Goal: Task Accomplishment & Management: Manage account settings

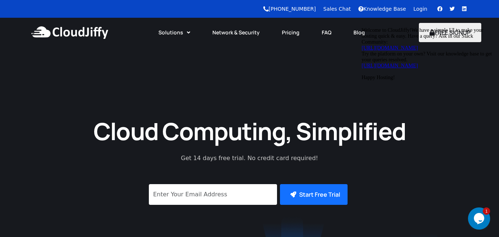
click at [420, 6] on link "Login" at bounding box center [420, 9] width 14 height 6
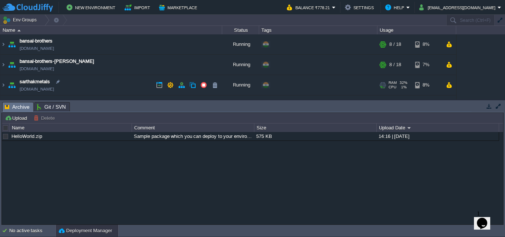
scroll to position [16, 0]
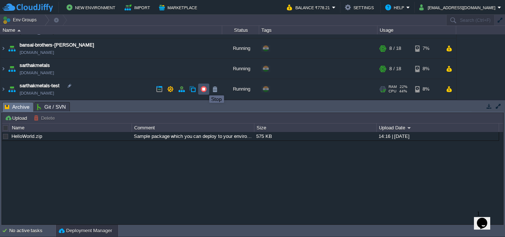
click at [204, 89] on button "button" at bounding box center [203, 89] width 7 height 7
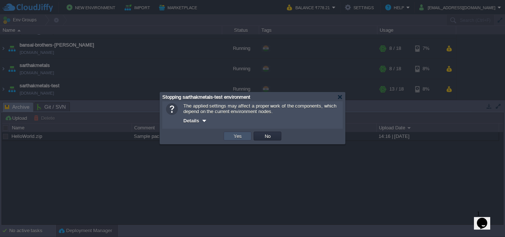
click at [238, 135] on button "Yes" at bounding box center [237, 136] width 13 height 7
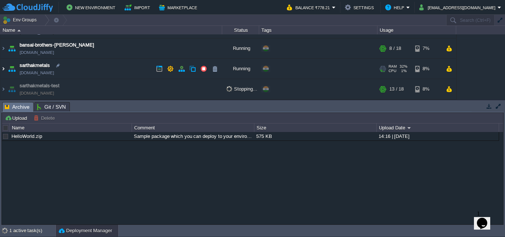
click at [1, 69] on img at bounding box center [3, 69] width 6 height 20
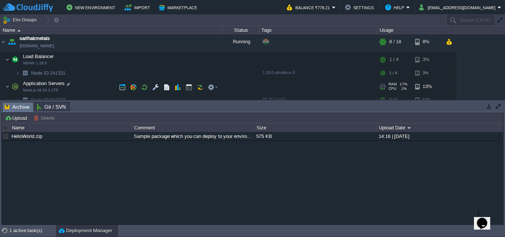
scroll to position [43, 0]
click at [189, 85] on button "button" at bounding box center [188, 87] width 7 height 7
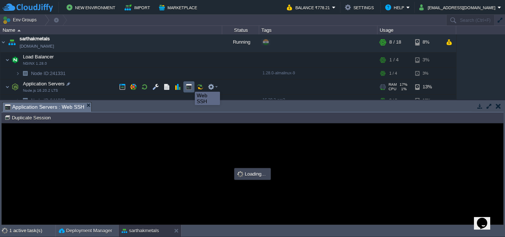
scroll to position [0, 0]
type input "#000000"
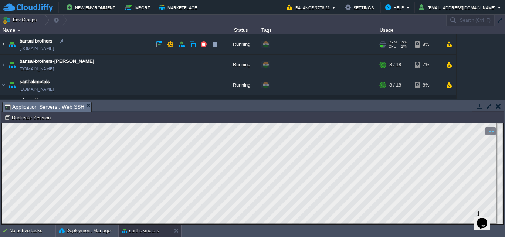
click at [4, 44] on img at bounding box center [3, 44] width 6 height 20
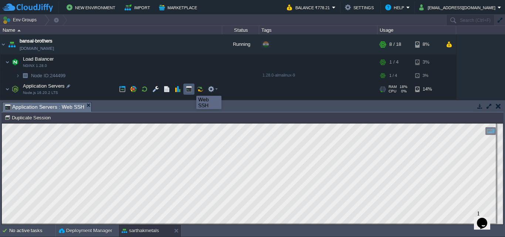
click at [191, 89] on button "button" at bounding box center [188, 89] width 7 height 7
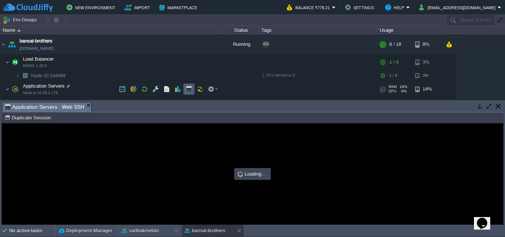
type input "#000000"
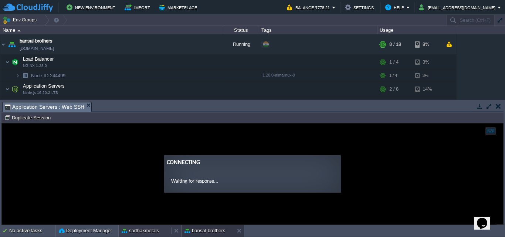
click at [140, 228] on button "sarthakmetals" at bounding box center [140, 230] width 37 height 7
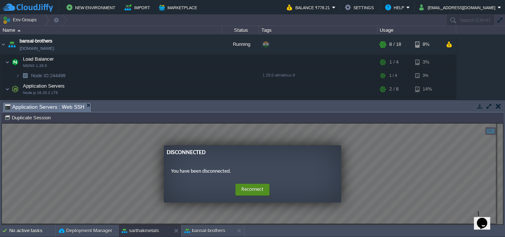
click at [263, 187] on button "Reconnect" at bounding box center [252, 190] width 34 height 12
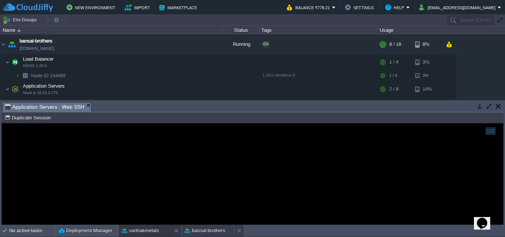
click at [205, 229] on button "bansal-brothers" at bounding box center [204, 230] width 41 height 7
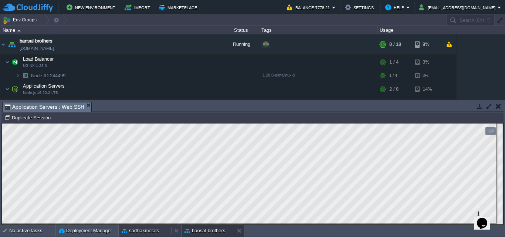
click at [140, 231] on button "sarthakmetals" at bounding box center [140, 230] width 37 height 7
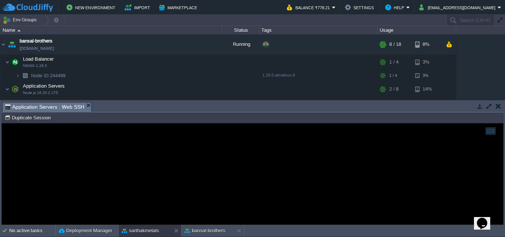
click at [138, 157] on div at bounding box center [252, 173] width 501 height 101
click at [212, 229] on button "bansal-brothers" at bounding box center [204, 230] width 41 height 7
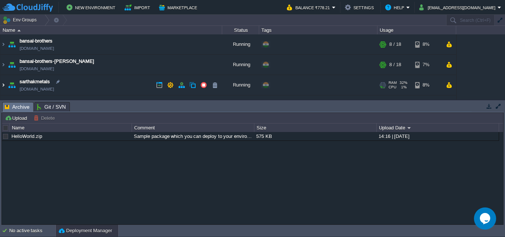
click at [3, 86] on img at bounding box center [3, 85] width 6 height 20
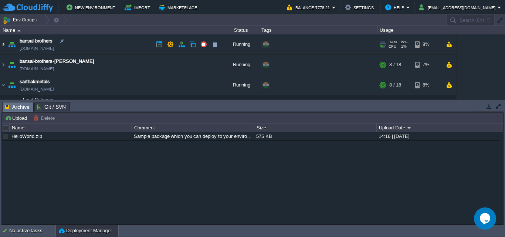
click at [2, 44] on img at bounding box center [3, 44] width 6 height 20
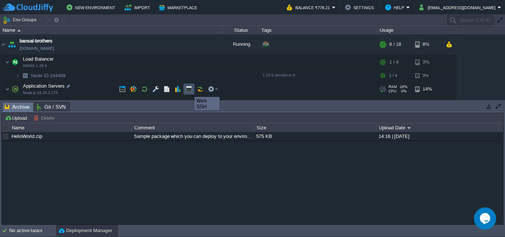
click at [189, 90] on button "button" at bounding box center [188, 89] width 7 height 7
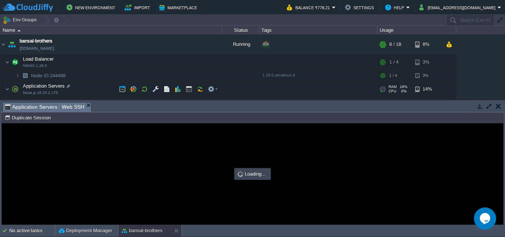
type input "#000000"
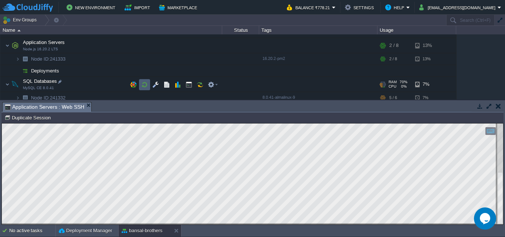
scroll to position [176, 0]
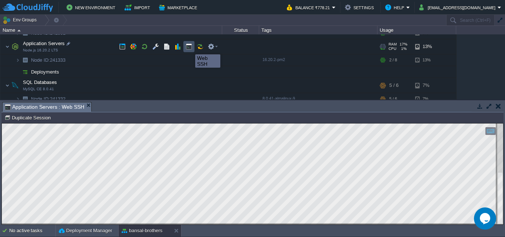
click at [190, 48] on button "button" at bounding box center [188, 46] width 7 height 7
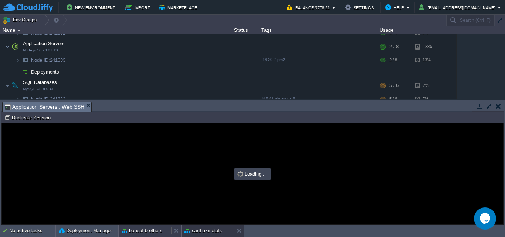
scroll to position [0, 0]
type input "#000000"
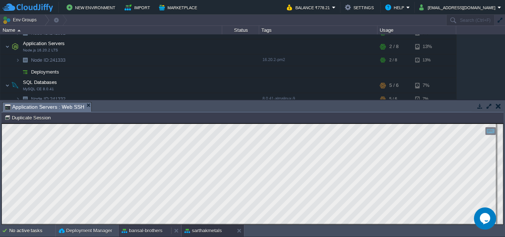
click at [153, 229] on button "bansal-brothers" at bounding box center [142, 230] width 41 height 7
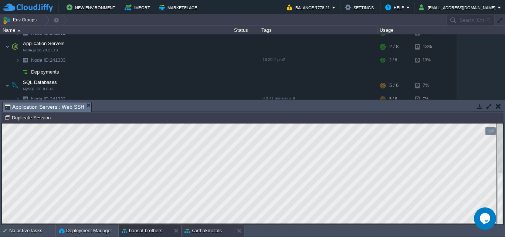
click at [214, 231] on button "sarthakmetals" at bounding box center [202, 230] width 37 height 7
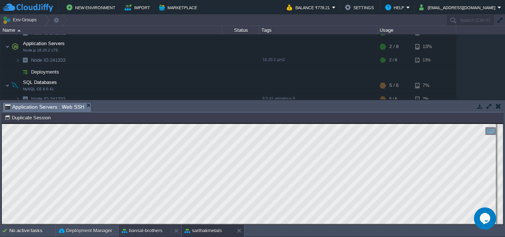
click at [151, 233] on button "bansal-brothers" at bounding box center [142, 230] width 41 height 7
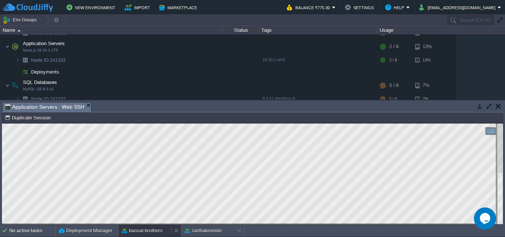
click at [151, 233] on button "bansal-brothers" at bounding box center [142, 230] width 41 height 7
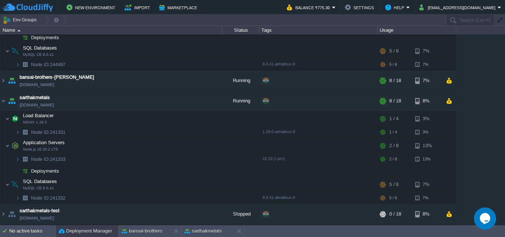
click at [85, 232] on button "Deployment Manager" at bounding box center [85, 230] width 53 height 7
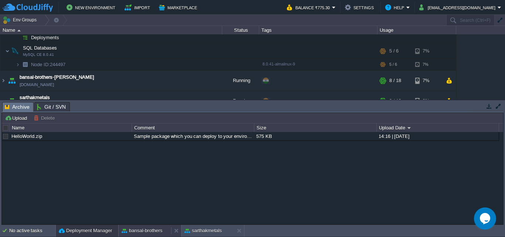
click at [129, 230] on button "bansal-brothers" at bounding box center [142, 230] width 41 height 7
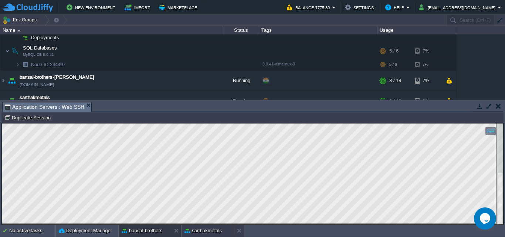
click at [204, 231] on button "sarthakmetals" at bounding box center [202, 230] width 37 height 7
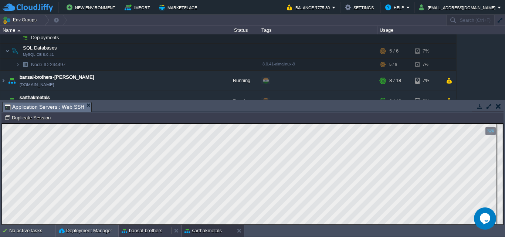
click at [148, 231] on button "bansal-brothers" at bounding box center [142, 230] width 41 height 7
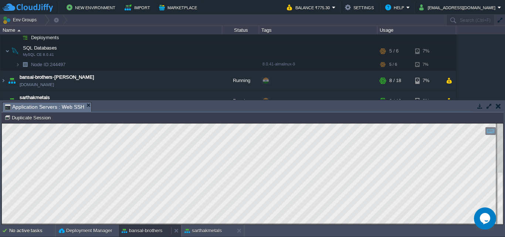
click at [152, 231] on button "bansal-brothers" at bounding box center [142, 230] width 41 height 7
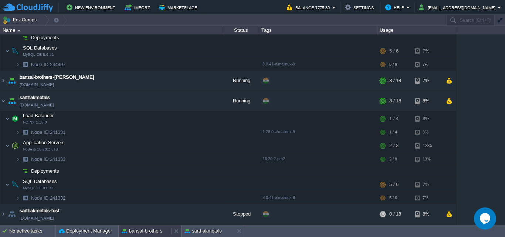
click at [149, 229] on button "bansal-brothers" at bounding box center [142, 230] width 41 height 7
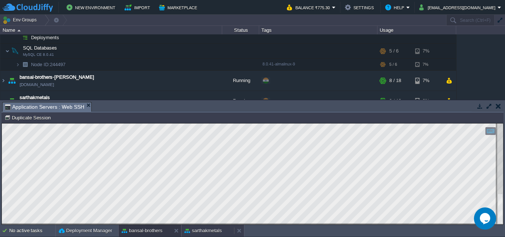
click at [208, 235] on div "sarthakmetals" at bounding box center [207, 231] width 52 height 12
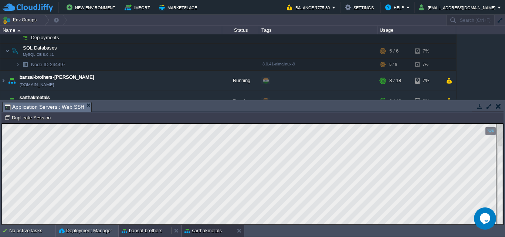
click at [152, 231] on button "bansal-brothers" at bounding box center [142, 230] width 41 height 7
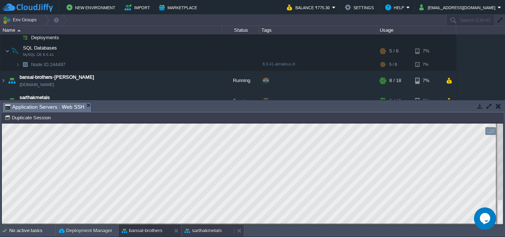
click at [218, 231] on button "sarthakmetals" at bounding box center [202, 230] width 37 height 7
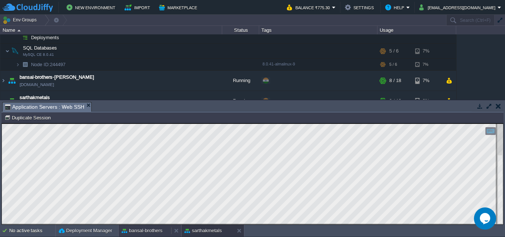
click at [137, 230] on button "bansal-brothers" at bounding box center [142, 230] width 41 height 7
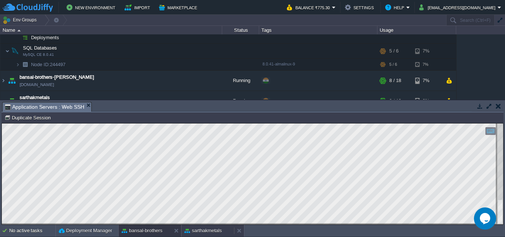
click at [192, 232] on button "sarthakmetals" at bounding box center [202, 230] width 37 height 7
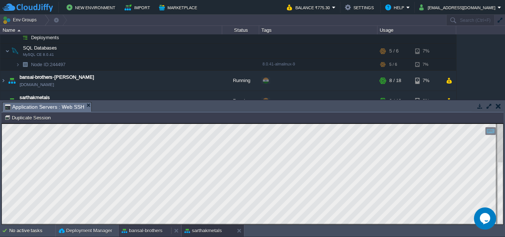
click at [142, 228] on button "bansal-brothers" at bounding box center [142, 230] width 41 height 7
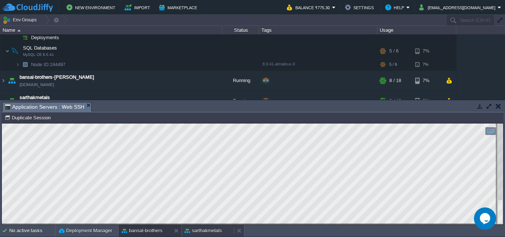
click at [202, 228] on button "sarthakmetals" at bounding box center [202, 230] width 37 height 7
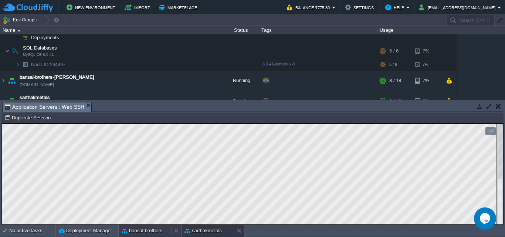
click at [132, 229] on button "bansal-brothers" at bounding box center [142, 230] width 41 height 7
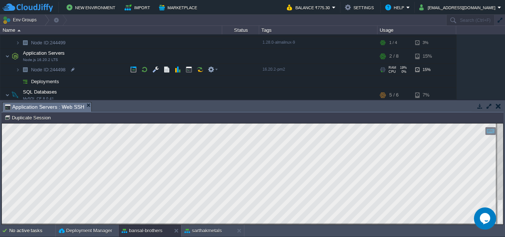
scroll to position [0, 0]
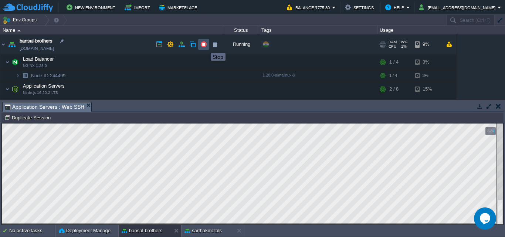
click at [205, 47] on button "button" at bounding box center [203, 44] width 7 height 7
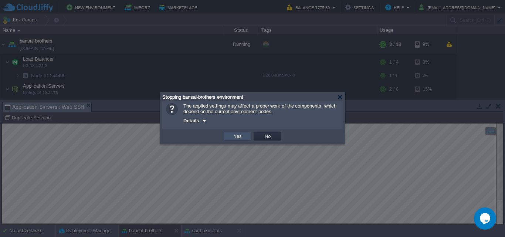
click at [239, 137] on button "Yes" at bounding box center [237, 136] width 13 height 7
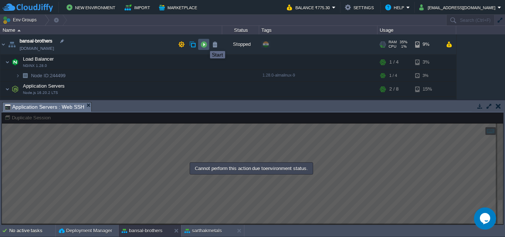
click at [204, 44] on button "button" at bounding box center [203, 44] width 7 height 7
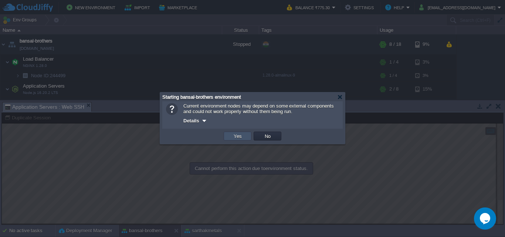
click at [235, 135] on button "Yes" at bounding box center [237, 136] width 13 height 7
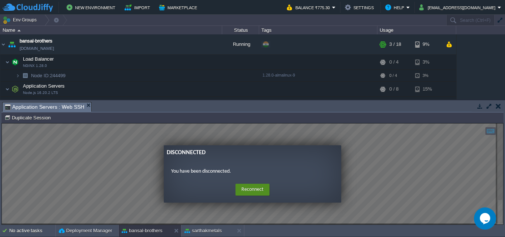
click at [249, 185] on button "Reconnect" at bounding box center [252, 190] width 34 height 12
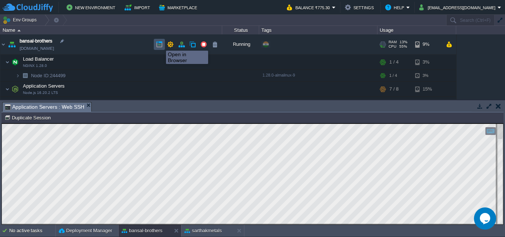
click at [160, 44] on button "button" at bounding box center [159, 44] width 7 height 7
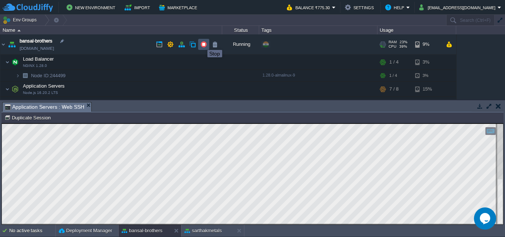
click at [202, 43] on button "button" at bounding box center [203, 44] width 7 height 7
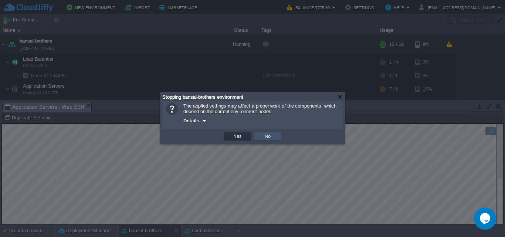
click at [266, 139] on button "No" at bounding box center [267, 136] width 10 height 7
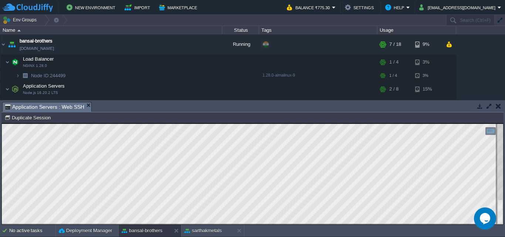
click at [503, 123] on html "Copy: Ctrl + Shift + C Paste: Ctrl + V Settings: Ctrl + Shift + Alt 0" at bounding box center [252, 123] width 501 height 0
click at [502, 221] on div at bounding box center [500, 174] width 6 height 101
click at [203, 226] on div "sarthakmetals" at bounding box center [207, 231] width 52 height 12
click at [140, 234] on button "bansal-brothers" at bounding box center [142, 230] width 41 height 7
click at [212, 229] on button "sarthakmetals" at bounding box center [202, 230] width 37 height 7
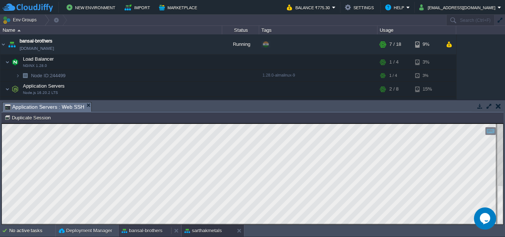
click at [153, 232] on button "bansal-brothers" at bounding box center [142, 230] width 41 height 7
click at [208, 229] on button "sarthakmetals" at bounding box center [202, 230] width 37 height 7
click at [156, 229] on button "bansal-brothers" at bounding box center [142, 230] width 41 height 7
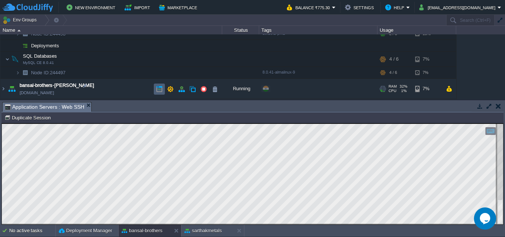
scroll to position [86, 0]
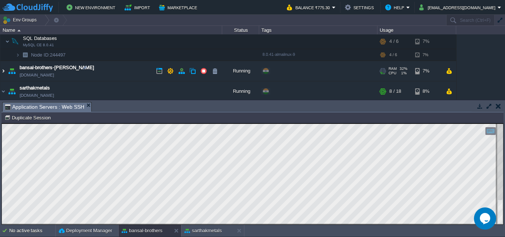
click at [4, 71] on img at bounding box center [3, 71] width 6 height 20
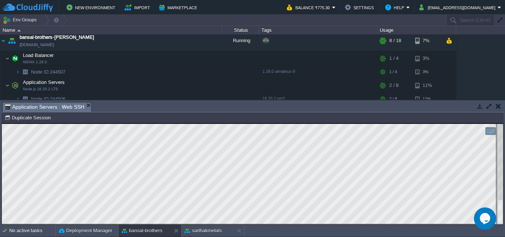
scroll to position [136, 0]
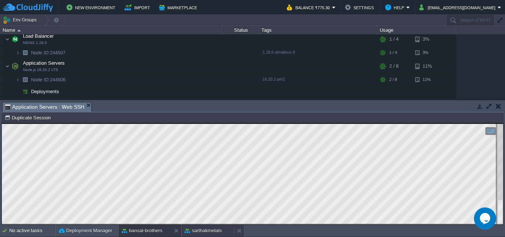
click at [211, 228] on button "sarthakmetals" at bounding box center [202, 230] width 37 height 7
click at [162, 232] on button "bansal-brothers" at bounding box center [142, 230] width 41 height 7
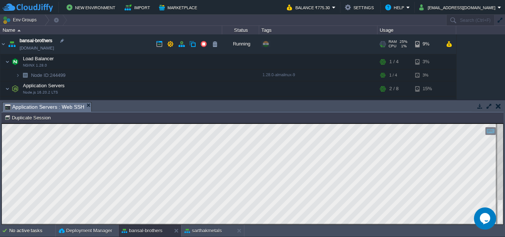
scroll to position [0, 0]
click at [176, 45] on td at bounding box center [170, 44] width 11 height 11
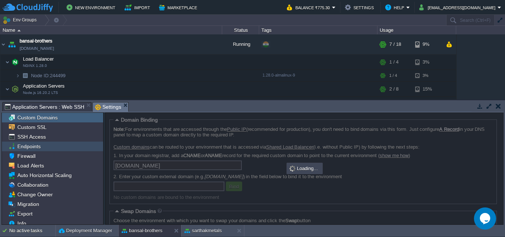
click at [24, 145] on span "Endpoints" at bounding box center [29, 146] width 26 height 7
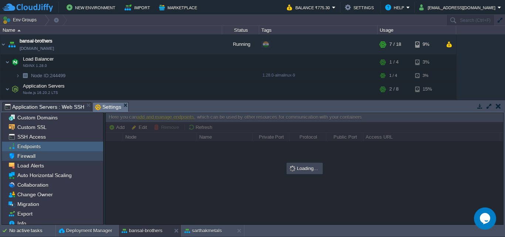
click at [25, 154] on span "Firewall" at bounding box center [26, 156] width 21 height 7
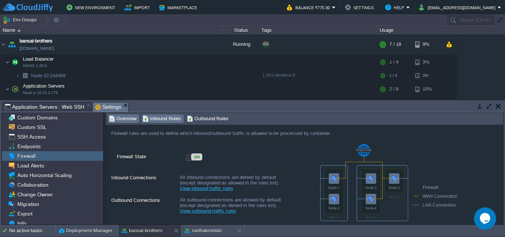
click at [165, 119] on span "Inbound Rules" at bounding box center [162, 119] width 38 height 8
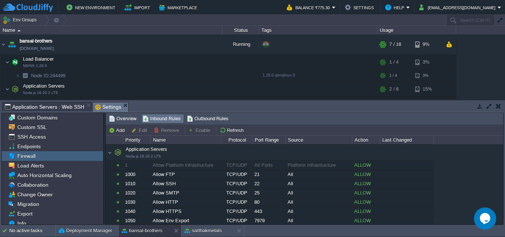
scroll to position [73, 0]
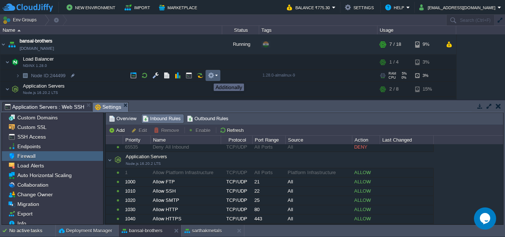
click at [210, 77] on button "button" at bounding box center [211, 75] width 7 height 7
click at [216, 77] on em at bounding box center [213, 75] width 10 height 7
click at [190, 79] on button "button" at bounding box center [188, 75] width 7 height 7
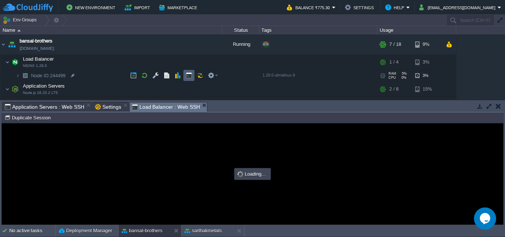
scroll to position [0, 0]
type input "#000000"
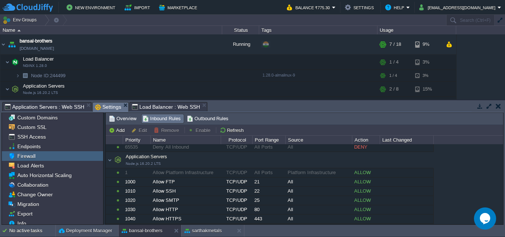
click at [107, 106] on span "Settings" at bounding box center [108, 106] width 26 height 9
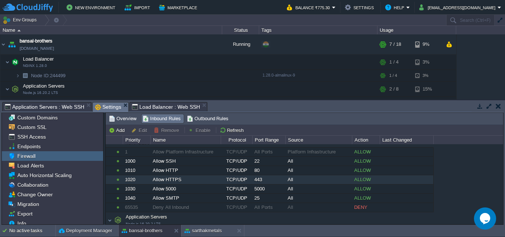
scroll to position [11, 0]
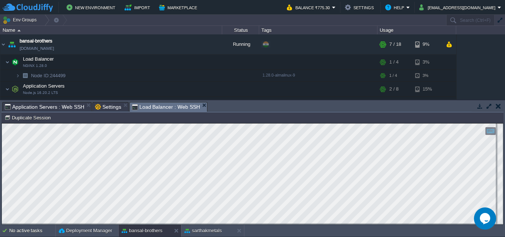
click at [146, 106] on span "Load Balancer : Web SSH" at bounding box center [166, 106] width 68 height 9
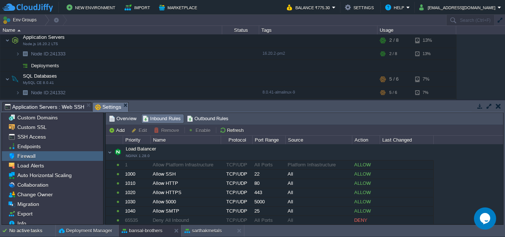
scroll to position [226, 0]
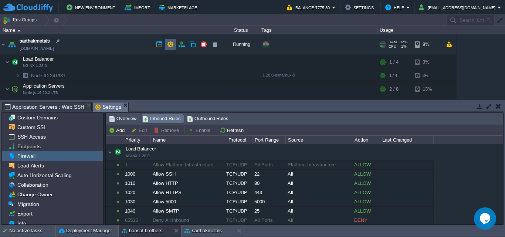
click at [174, 46] on td at bounding box center [170, 44] width 11 height 11
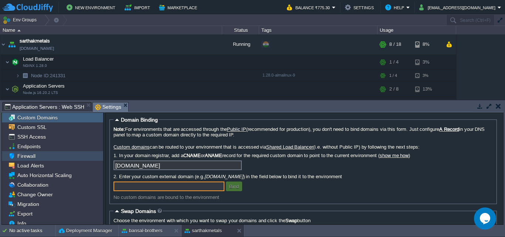
click at [41, 158] on div "Firewall" at bounding box center [52, 156] width 101 height 10
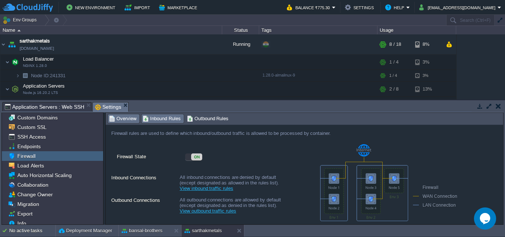
click at [161, 121] on span "Inbound Rules" at bounding box center [162, 119] width 38 height 8
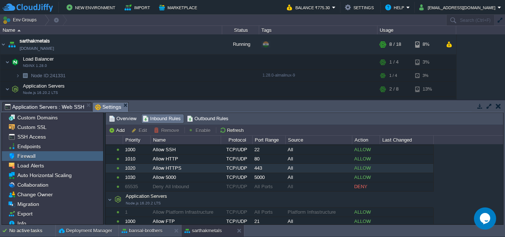
scroll to position [0, 0]
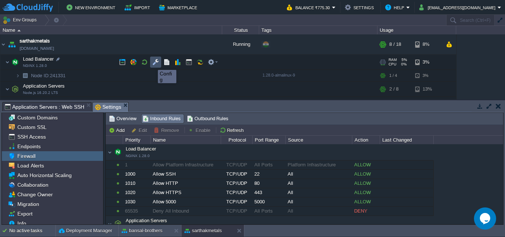
click at [156, 63] on button "button" at bounding box center [155, 62] width 7 height 7
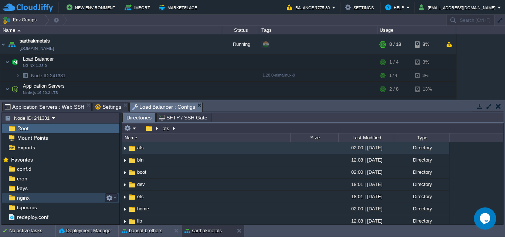
click at [27, 200] on span "nginx" at bounding box center [23, 197] width 15 height 7
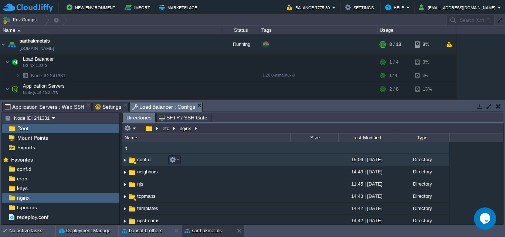
click at [123, 161] on img at bounding box center [125, 159] width 6 height 11
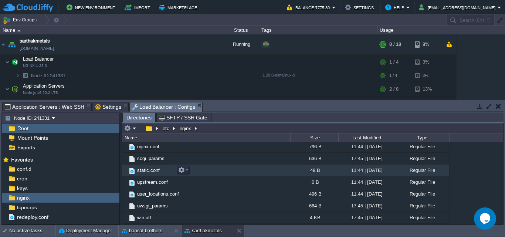
scroll to position [214, 0]
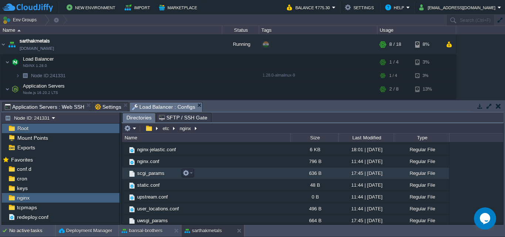
drag, startPoint x: 153, startPoint y: 161, endPoint x: 150, endPoint y: 170, distance: 10.1
click at [150, 170] on link "scgi_params" at bounding box center [151, 173] width 30 height 6
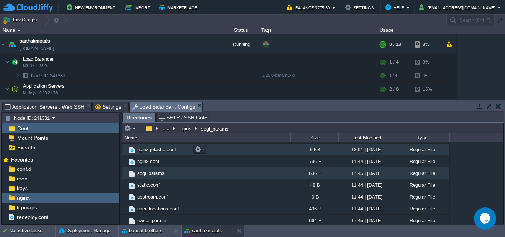
click at [146, 152] on span "nginx-jelastic.conf" at bounding box center [156, 149] width 41 height 6
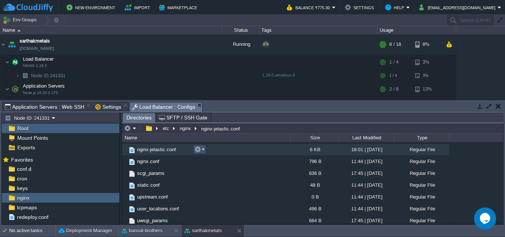
click at [198, 153] on button "button" at bounding box center [197, 149] width 7 height 7
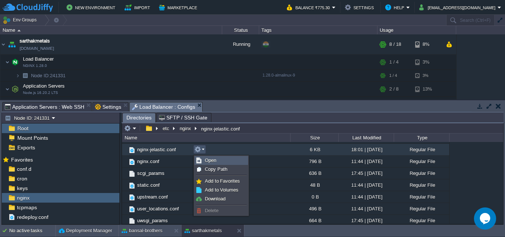
click at [207, 157] on link "Open" at bounding box center [221, 160] width 53 height 8
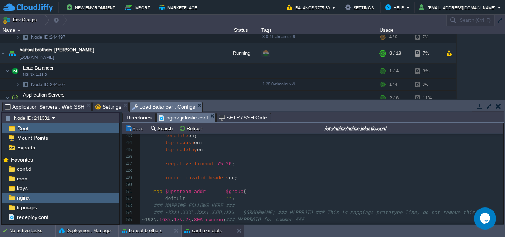
scroll to position [0, 0]
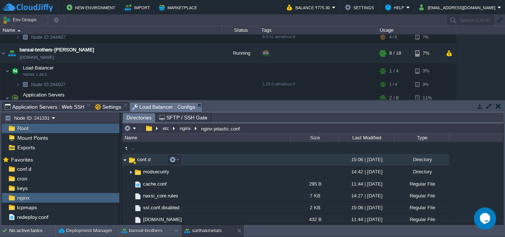
click at [125, 159] on img at bounding box center [125, 159] width 6 height 11
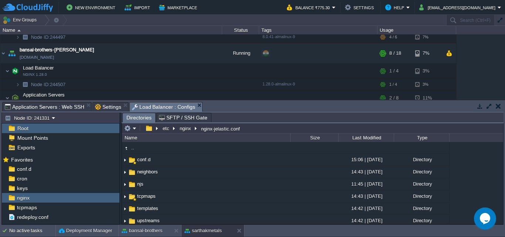
click at [166, 120] on span "SFTP / SSH Gate" at bounding box center [183, 117] width 48 height 9
click at [137, 120] on span "Directories" at bounding box center [138, 117] width 25 height 9
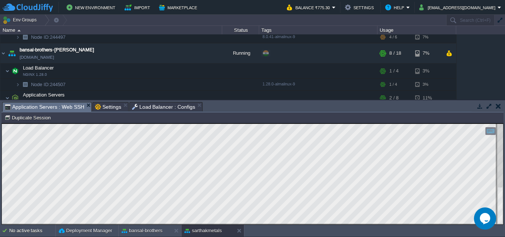
click at [65, 105] on span "Application Servers : Web SSH" at bounding box center [44, 106] width 79 height 9
click at [153, 229] on button "bansal-brothers" at bounding box center [142, 230] width 41 height 7
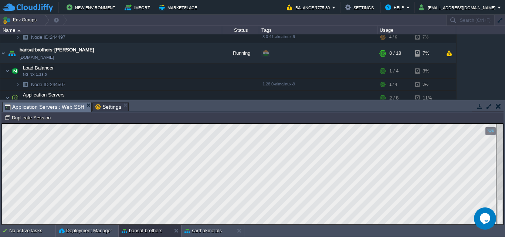
click at [67, 105] on span "Application Servers : Web SSH" at bounding box center [44, 106] width 79 height 9
click at [298, 123] on html "Copy: Ctrl + Shift + C Paste: Ctrl + V Settings: Ctrl + Shift + Alt 0" at bounding box center [252, 123] width 501 height 0
click at [211, 232] on button "sarthakmetals" at bounding box center [202, 230] width 37 height 7
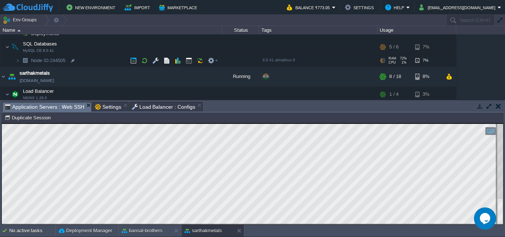
scroll to position [208, 0]
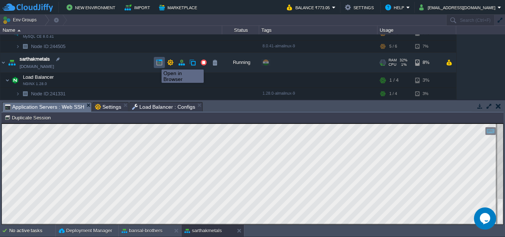
click at [156, 63] on button "button" at bounding box center [159, 62] width 7 height 7
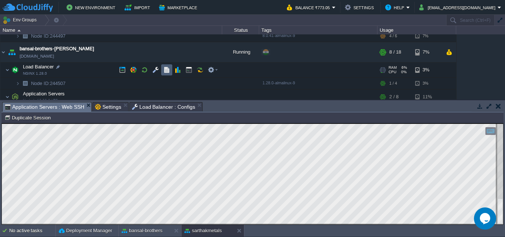
scroll to position [105, 0]
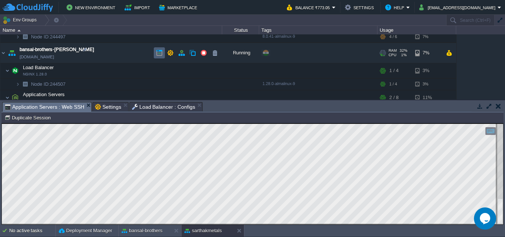
click at [157, 52] on button "button" at bounding box center [159, 53] width 7 height 7
click at [133, 232] on button "bansal-brothers" at bounding box center [142, 230] width 41 height 7
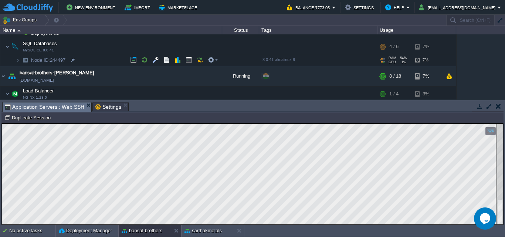
scroll to position [108, 0]
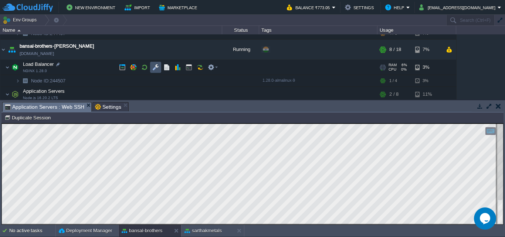
click at [153, 65] on button "button" at bounding box center [155, 67] width 7 height 7
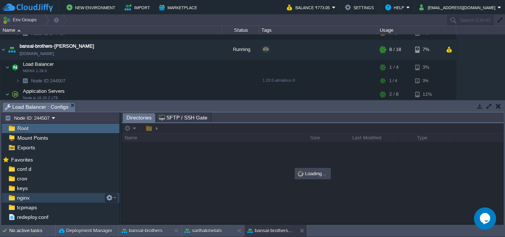
click at [20, 198] on span "nginx" at bounding box center [23, 197] width 15 height 7
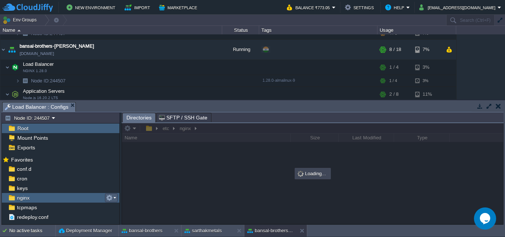
click at [111, 194] on td at bounding box center [111, 197] width 13 height 9
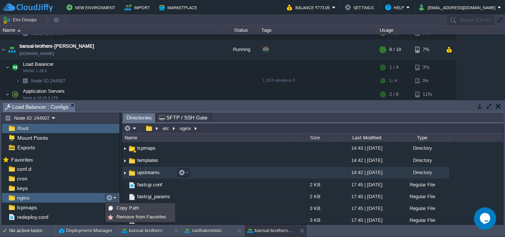
scroll to position [48, 0]
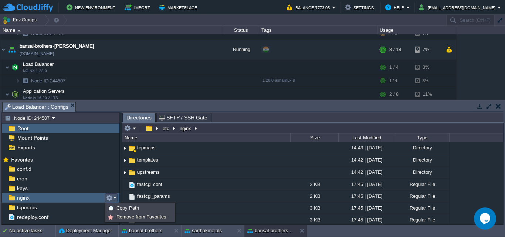
type input "/etc/nginx"
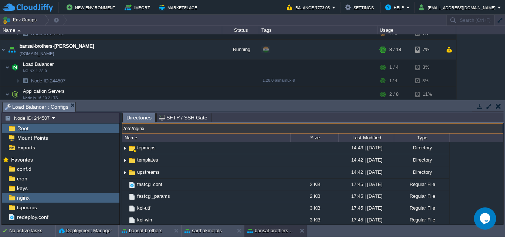
click at [232, 126] on input "/etc/nginx" at bounding box center [312, 128] width 381 height 10
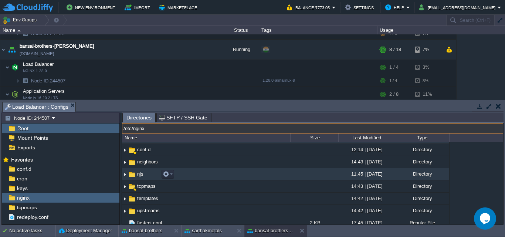
scroll to position [11, 0]
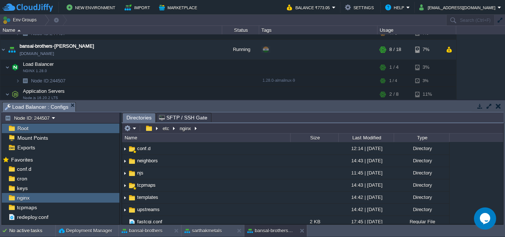
click at [179, 137] on div "Name" at bounding box center [206, 137] width 167 height 8
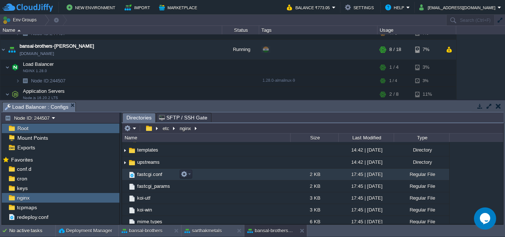
scroll to position [58, 0]
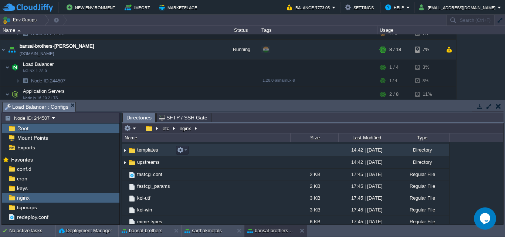
click at [125, 151] on img at bounding box center [125, 149] width 6 height 11
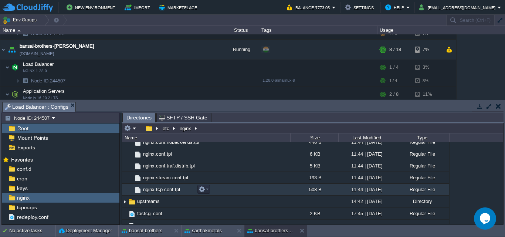
scroll to position [103, 0]
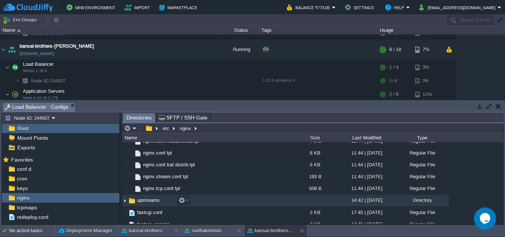
click at [126, 202] on img at bounding box center [125, 200] width 6 height 11
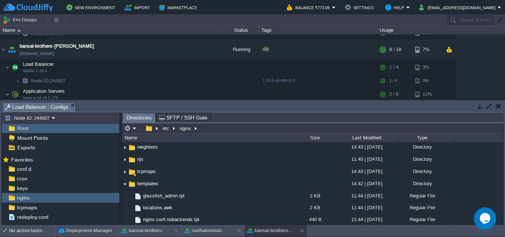
scroll to position [0, 0]
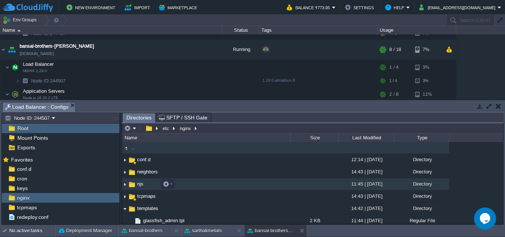
click at [125, 186] on img at bounding box center [125, 183] width 6 height 11
click at [124, 184] on img at bounding box center [125, 183] width 6 height 11
click at [125, 183] on img at bounding box center [125, 183] width 6 height 11
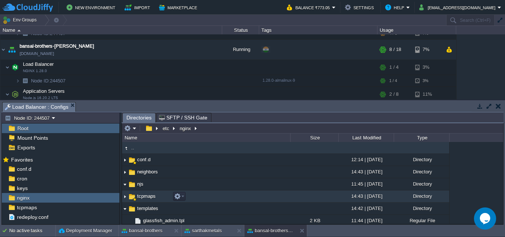
click at [124, 197] on img at bounding box center [125, 196] width 6 height 11
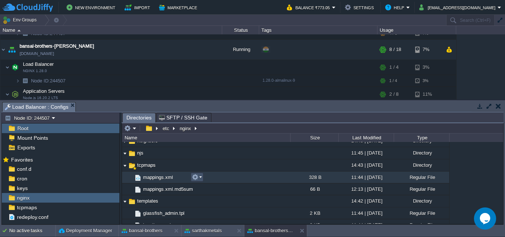
click at [197, 177] on button "button" at bounding box center [195, 177] width 7 height 7
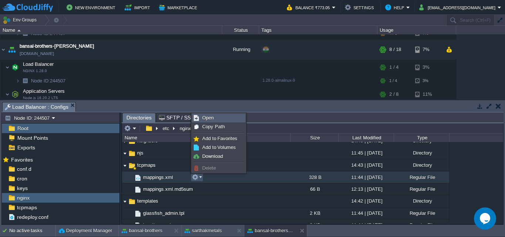
click at [213, 120] on span "Open" at bounding box center [207, 118] width 11 height 6
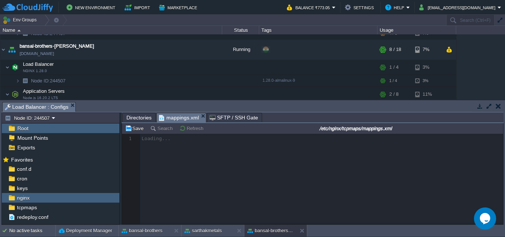
click at [213, 120] on body "New Environment Import Marketplace Bonus ₹0.00 Upgrade Account Balance ₹773.05 …" at bounding box center [252, 118] width 505 height 237
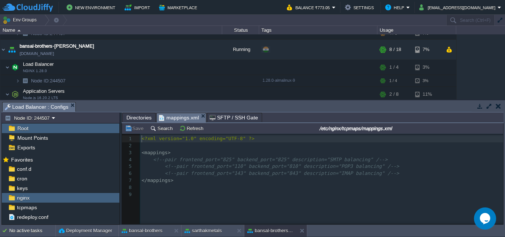
scroll to position [3, 0]
click at [53, 166] on div "conf.d" at bounding box center [60, 169] width 117 height 10
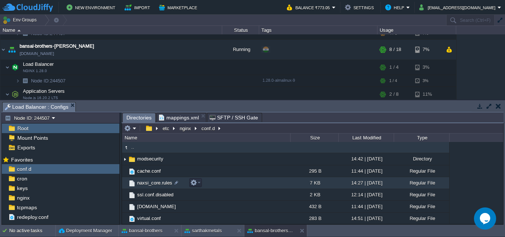
scroll to position [0, 0]
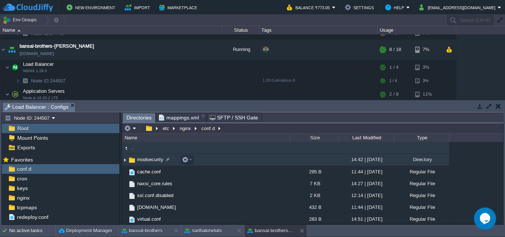
click at [125, 160] on img at bounding box center [125, 159] width 6 height 11
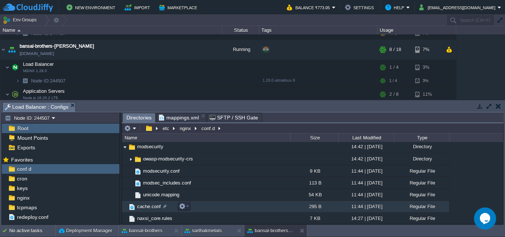
scroll to position [49, 0]
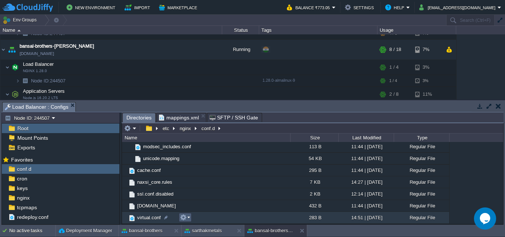
click at [188, 216] on em at bounding box center [185, 217] width 10 height 7
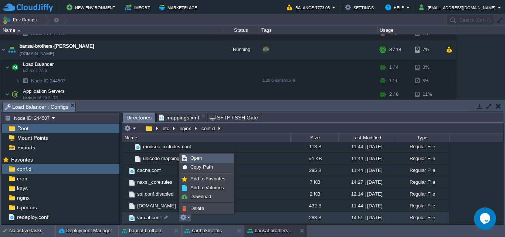
click at [201, 159] on span "Open" at bounding box center [195, 158] width 11 height 6
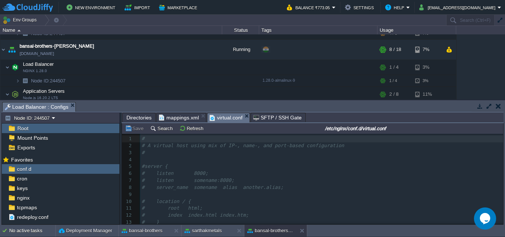
scroll to position [24, 0]
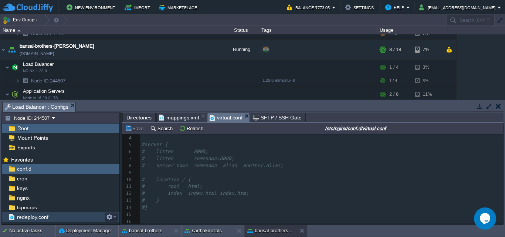
click at [39, 217] on span "redeploy.conf" at bounding box center [33, 217] width 34 height 7
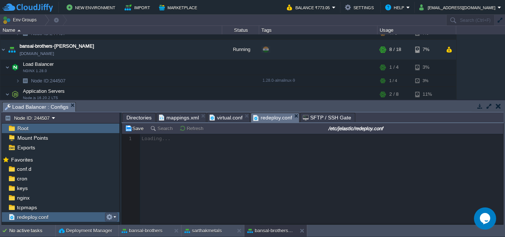
click at [108, 217] on button "button" at bounding box center [109, 217] width 7 height 7
click at [83, 220] on div "redeploy.conf" at bounding box center [60, 217] width 117 height 10
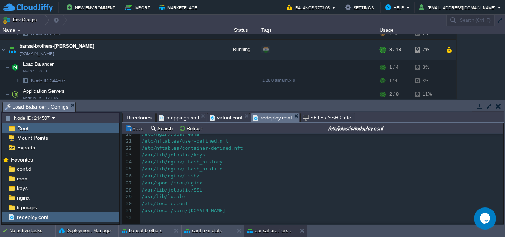
scroll to position [144, 0]
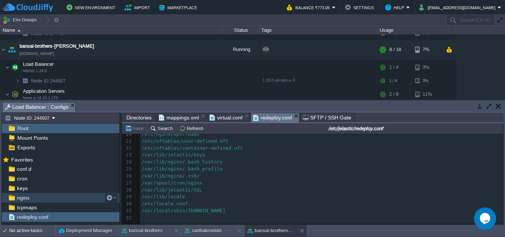
click at [31, 198] on div "nginx" at bounding box center [60, 198] width 117 height 10
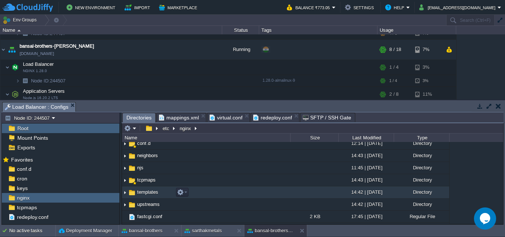
scroll to position [17, 0]
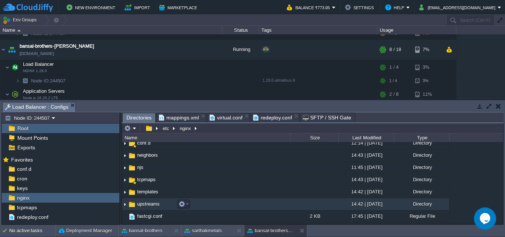
click at [124, 206] on img at bounding box center [125, 203] width 6 height 11
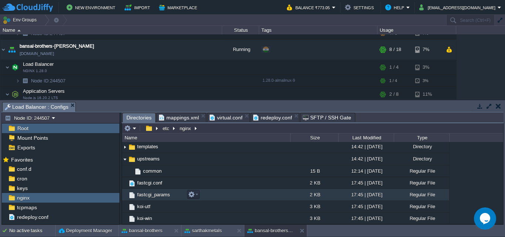
scroll to position [62, 0]
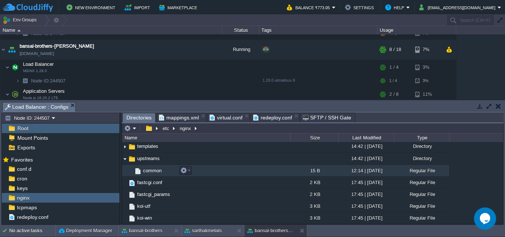
click at [162, 171] on link "common" at bounding box center [152, 170] width 21 height 6
click at [184, 170] on button "button" at bounding box center [183, 170] width 7 height 7
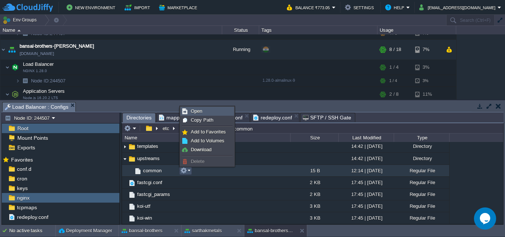
click at [200, 112] on span "Open" at bounding box center [196, 111] width 11 height 6
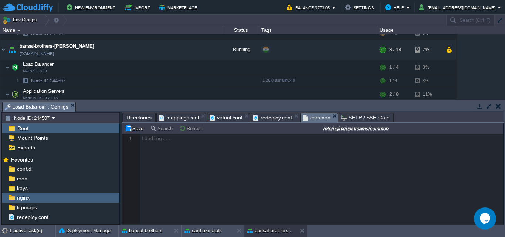
scroll to position [3, 0]
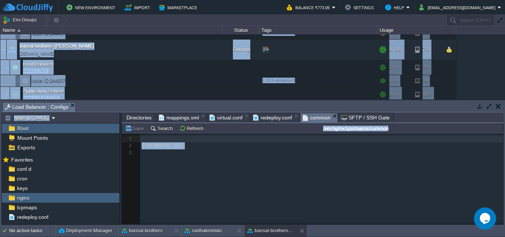
drag, startPoint x: 192, startPoint y: 92, endPoint x: 286, endPoint y: 181, distance: 129.4
click at [286, 181] on div "Env Groups Search (Ctrl+F) auto-gen Name Status Tags Usage bansal-brothers bans…" at bounding box center [252, 120] width 505 height 210
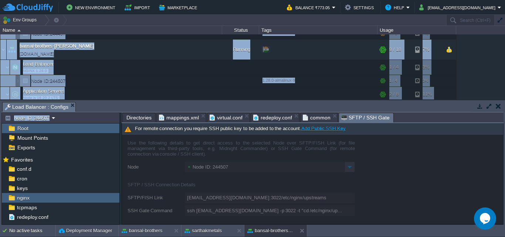
click at [355, 117] on span "SFTP / SSH Gate" at bounding box center [365, 117] width 48 height 9
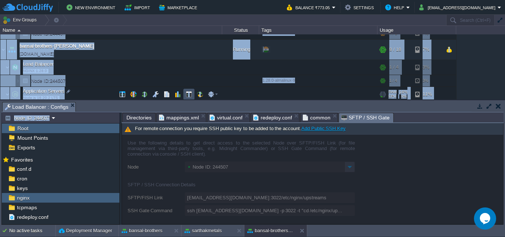
click at [188, 92] on button "button" at bounding box center [188, 94] width 7 height 7
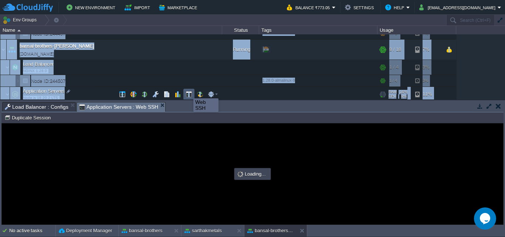
drag, startPoint x: 188, startPoint y: 92, endPoint x: 142, endPoint y: 65, distance: 52.5
click at [142, 65] on div "bansal-brothers bansal-brothers.cloudjiffy.net Running + Add to Env Group RAM 2…" at bounding box center [252, 66] width 505 height 65
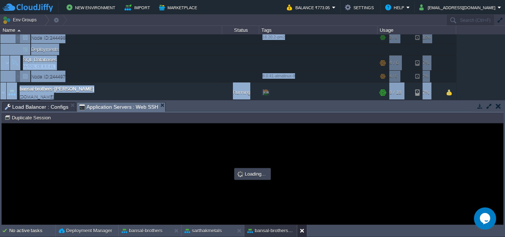
scroll to position [0, 0]
type input "#000000"
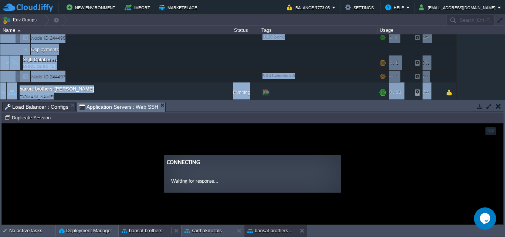
click at [155, 230] on button "bansal-brothers" at bounding box center [142, 230] width 41 height 7
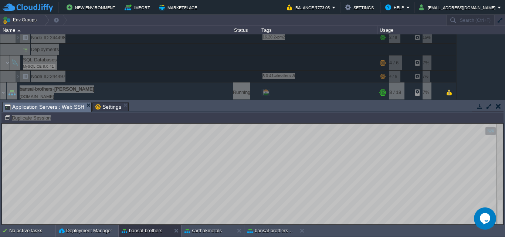
click at [52, 103] on span "Application Servers : Web SSH" at bounding box center [44, 106] width 79 height 9
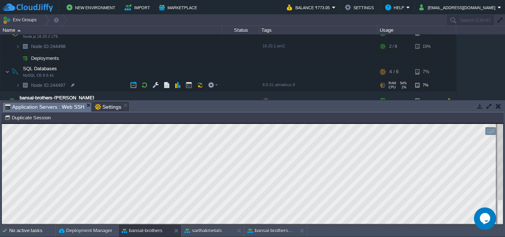
scroll to position [69, 0]
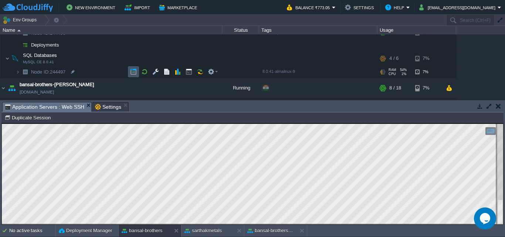
click at [133, 71] on button "button" at bounding box center [133, 71] width 7 height 7
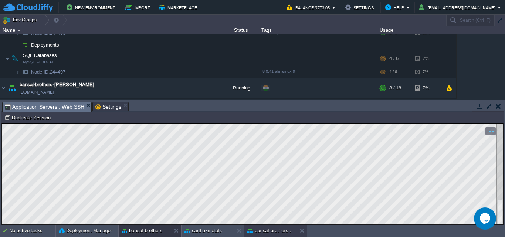
click at [275, 231] on button "bansal-brothers-[PERSON_NAME]" at bounding box center [270, 230] width 47 height 7
click at [151, 230] on button "bansal-brothers" at bounding box center [142, 230] width 41 height 7
